Goal: Task Accomplishment & Management: Manage account settings

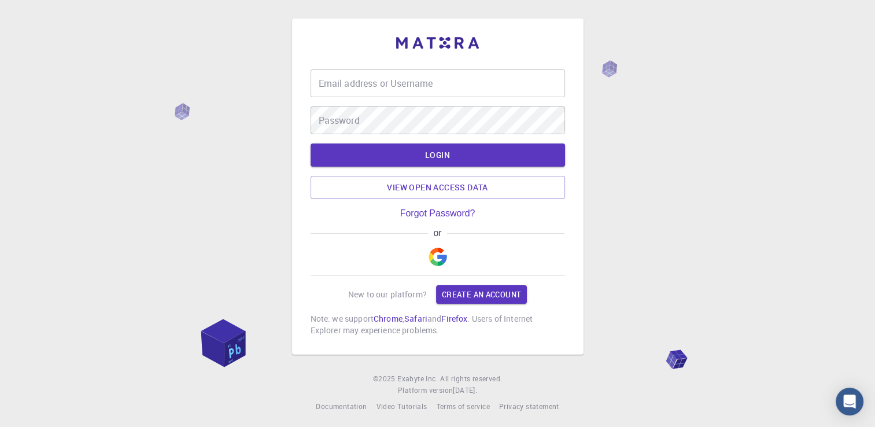
drag, startPoint x: 0, startPoint y: 0, endPoint x: 287, endPoint y: 103, distance: 304.9
click at [287, 103] on div "Email address or Username Email address or Username Password Password LOGIN Vie…" at bounding box center [437, 215] width 875 height 431
click at [440, 260] on img "button" at bounding box center [437, 256] width 19 height 19
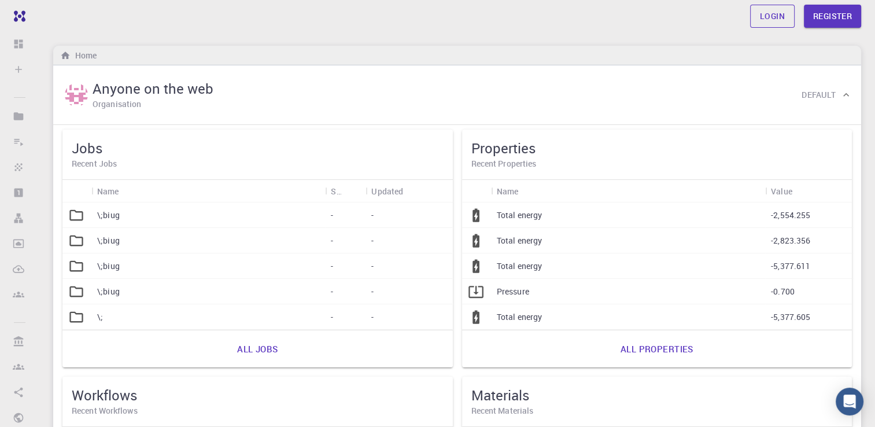
click at [771, 18] on link "Login" at bounding box center [772, 16] width 45 height 23
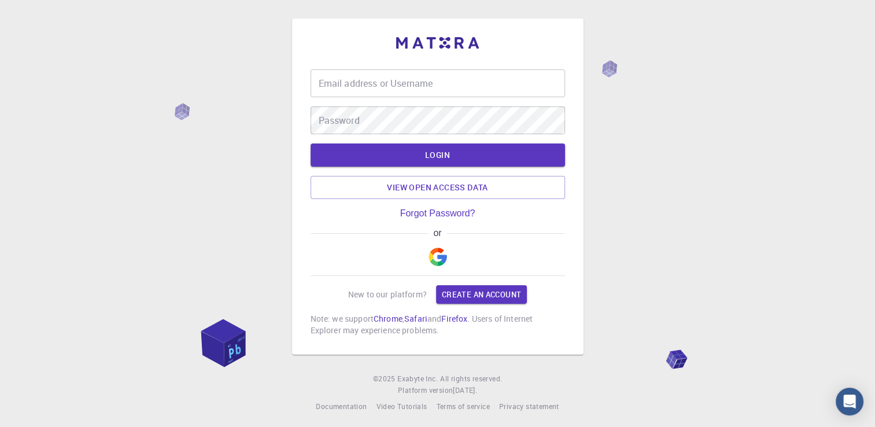
click at [436, 258] on img "button" at bounding box center [437, 256] width 19 height 19
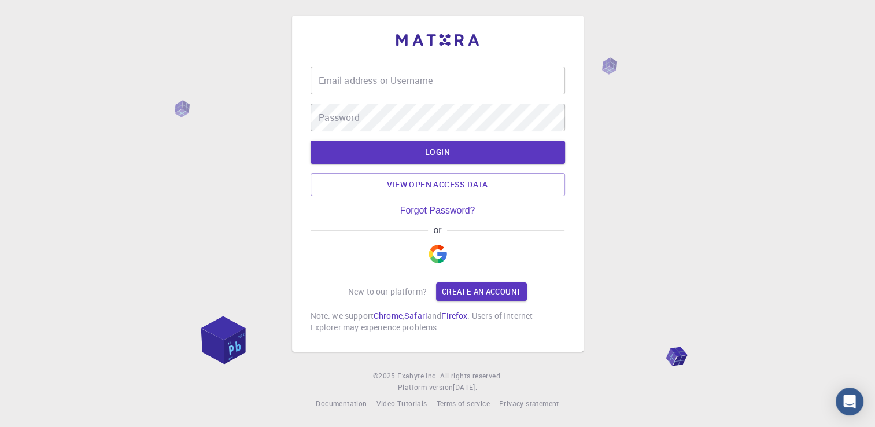
scroll to position [4, 0]
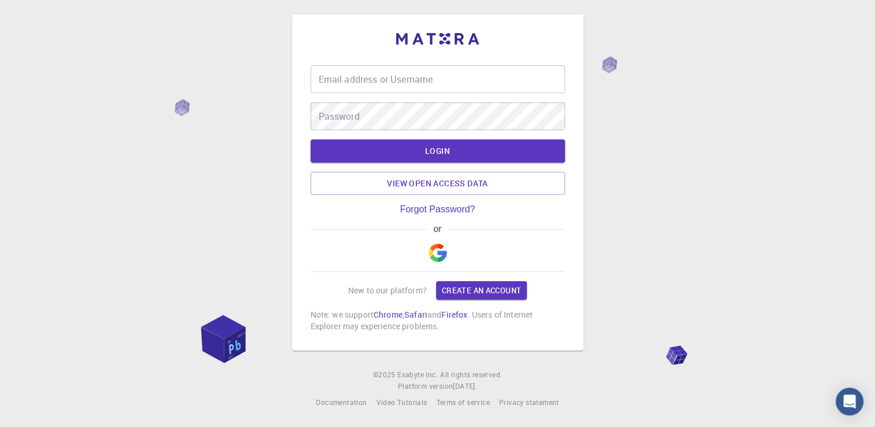
click at [436, 251] on img "button" at bounding box center [437, 252] width 19 height 19
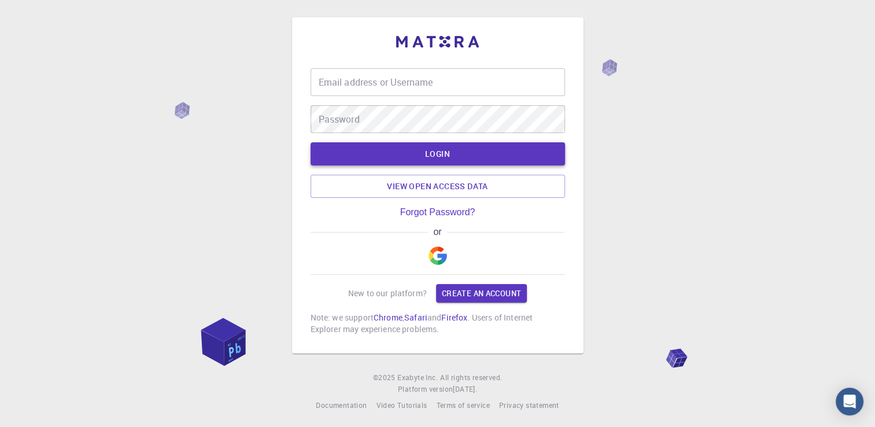
scroll to position [0, 0]
